Goal: Information Seeking & Learning: Learn about a topic

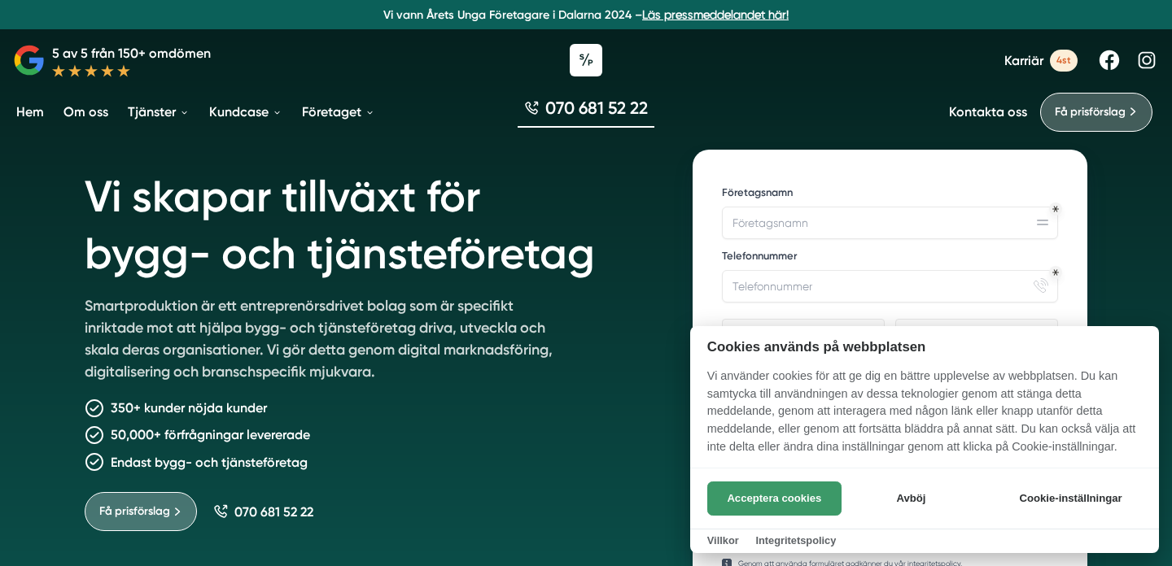
click at [749, 497] on button "Acceptera cookies" at bounding box center [774, 499] width 134 height 34
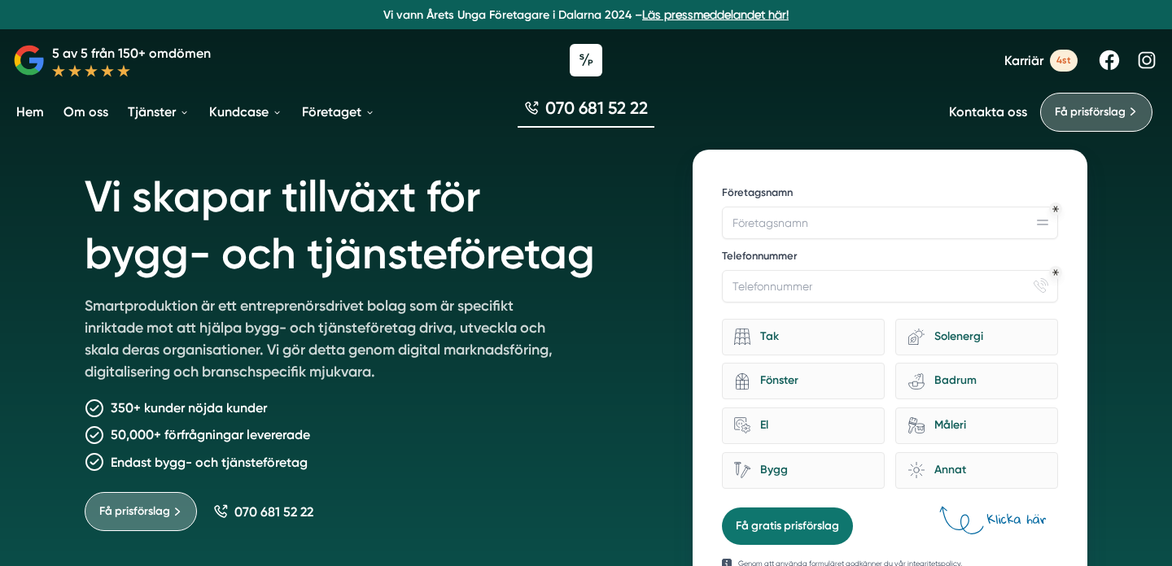
scroll to position [43, 0]
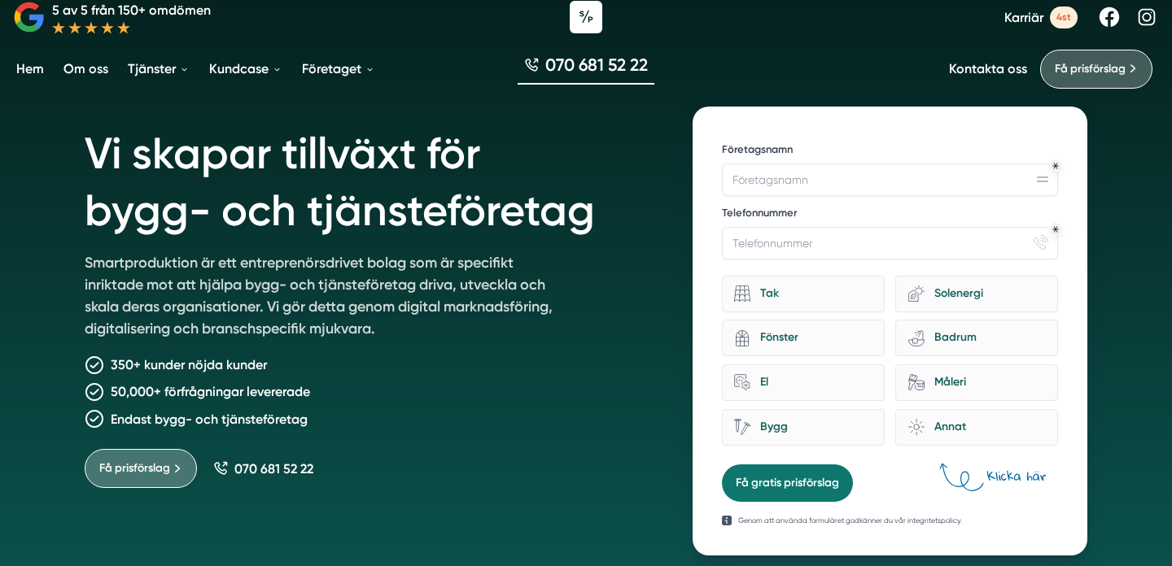
click at [1047, 20] on link "Karriär 4st" at bounding box center [1040, 18] width 73 height 22
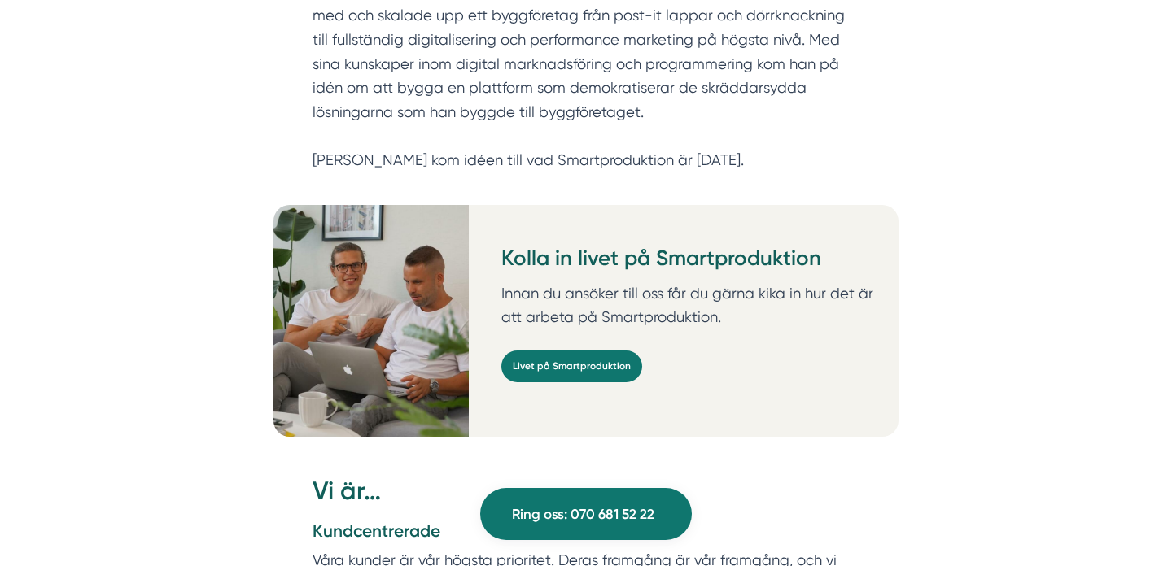
scroll to position [1141, 0]
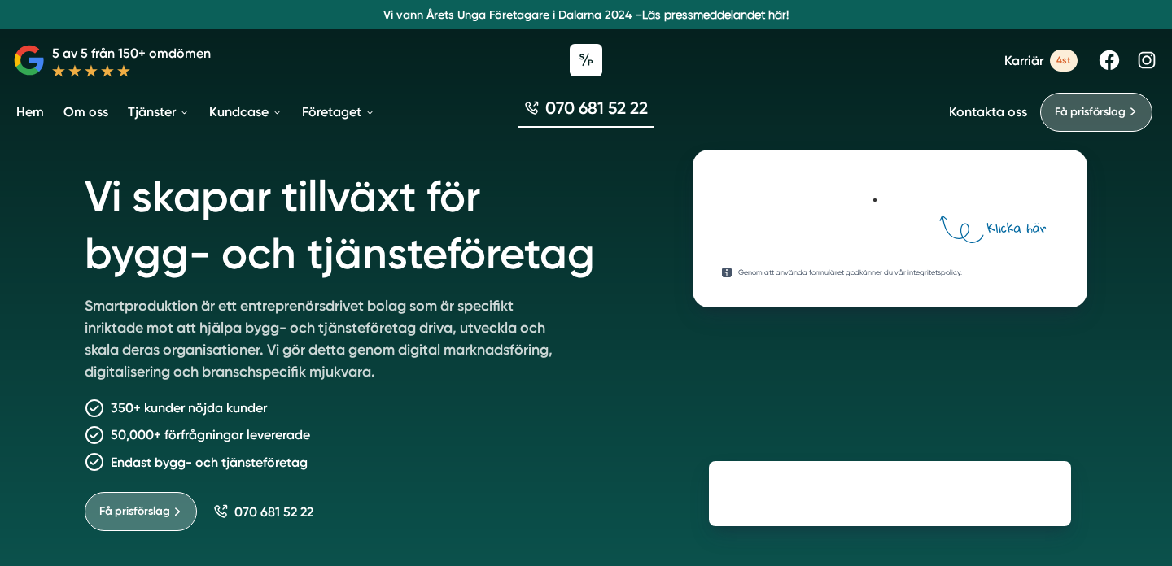
click at [1063, 47] on div at bounding box center [586, 60] width 1172 height 49
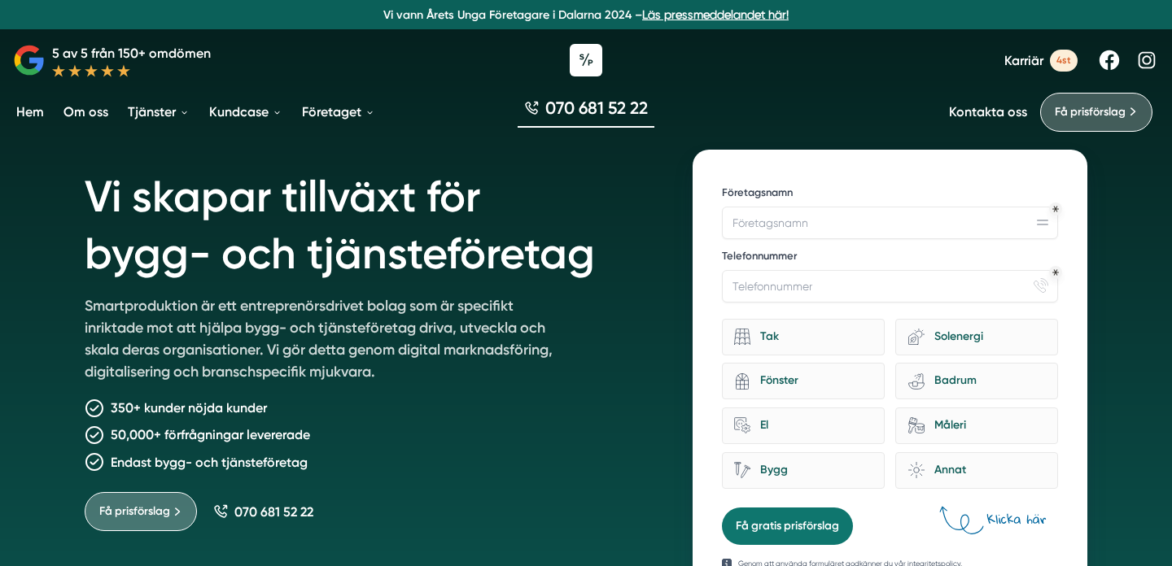
click at [1060, 55] on span "4st" at bounding box center [1064, 61] width 28 height 22
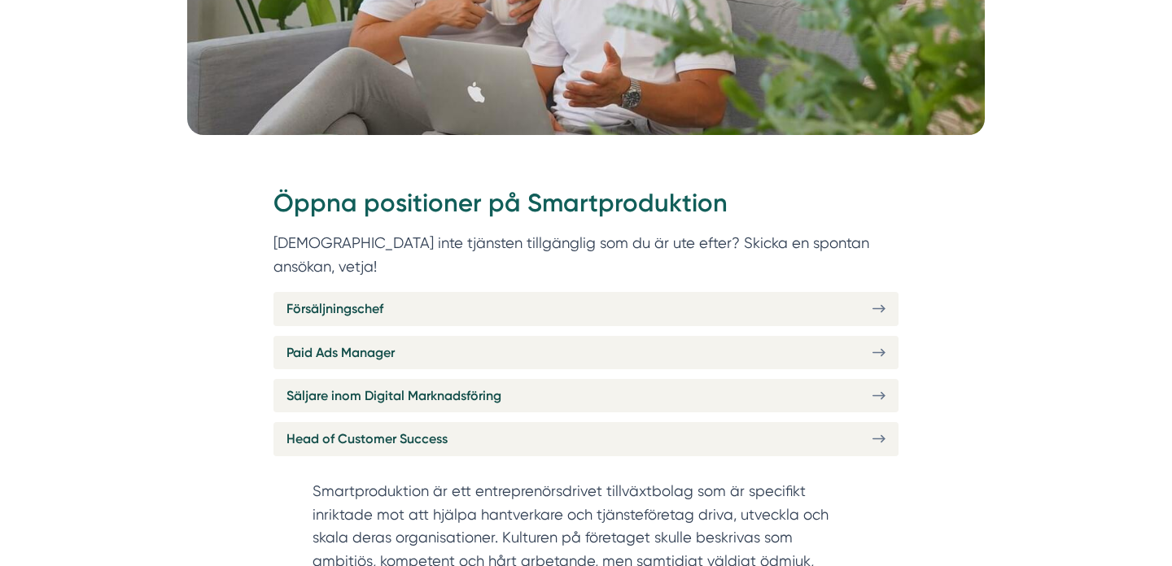
scroll to position [517, 0]
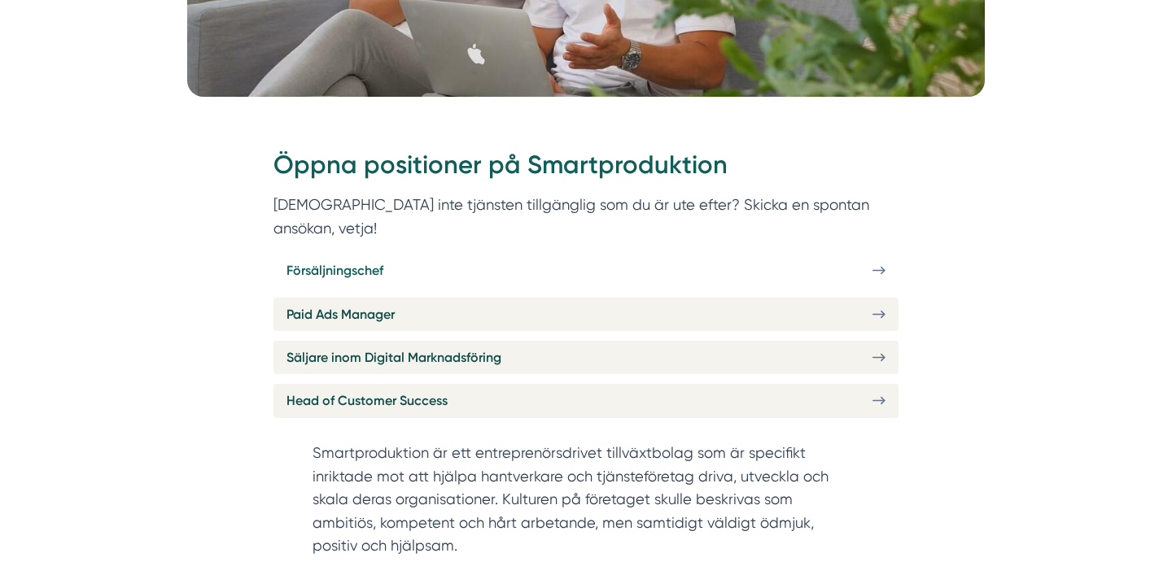
click at [815, 254] on link "Försäljningschef" at bounding box center [585, 270] width 625 height 33
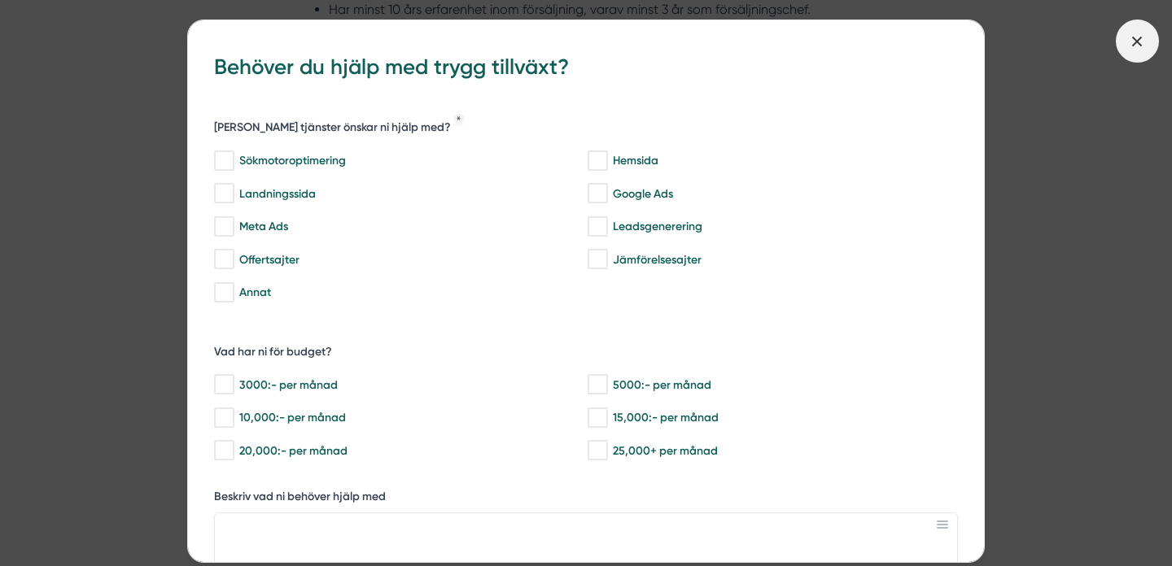
click at [1125, 41] on span at bounding box center [1137, 41] width 43 height 43
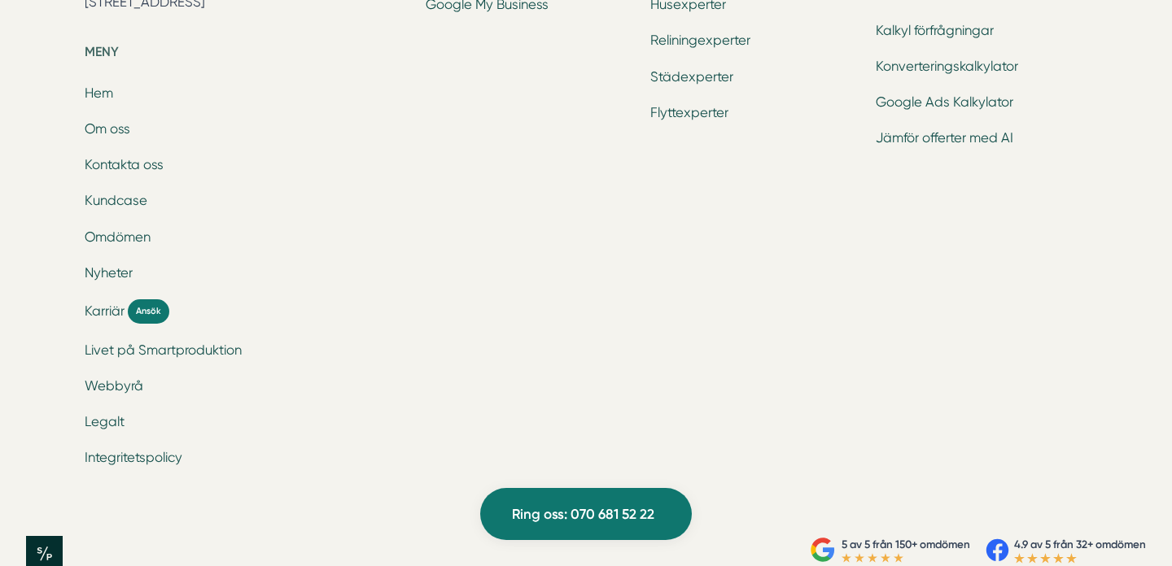
scroll to position [6514, 0]
